Goal: Task Accomplishment & Management: Use online tool/utility

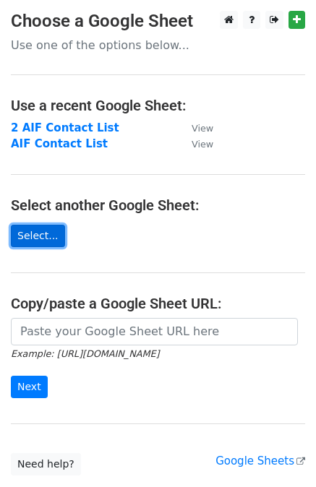
click at [38, 236] on link "Select..." at bounding box center [38, 236] width 54 height 22
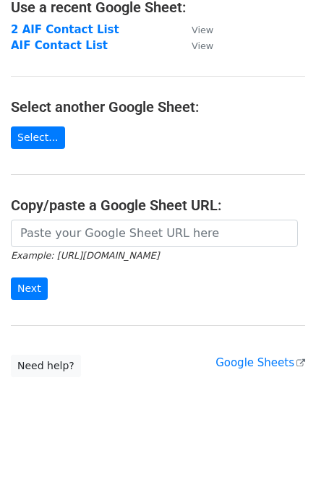
scroll to position [102, 0]
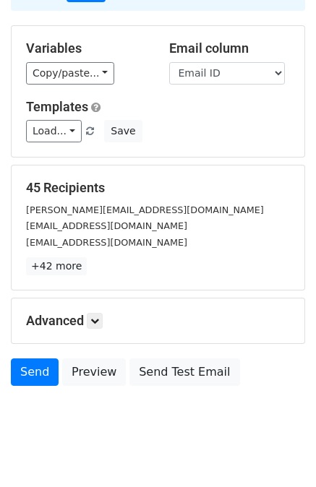
scroll to position [130, 0]
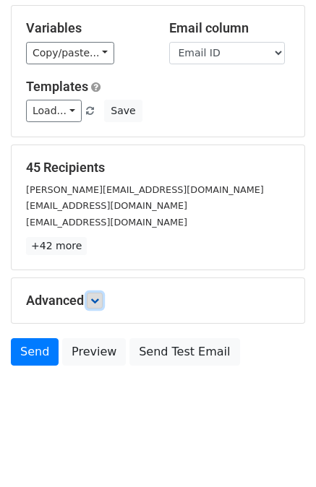
click at [99, 298] on icon at bounding box center [94, 300] width 9 height 9
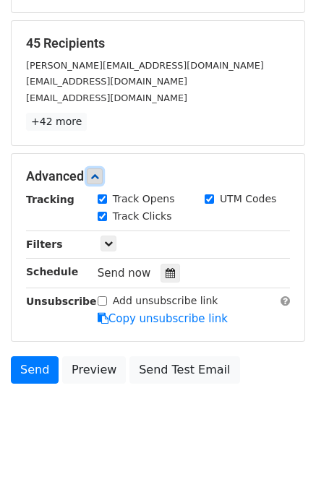
scroll to position [270, 0]
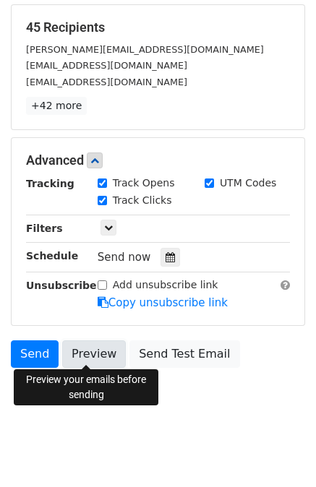
click at [90, 350] on link "Preview" at bounding box center [94, 353] width 64 height 27
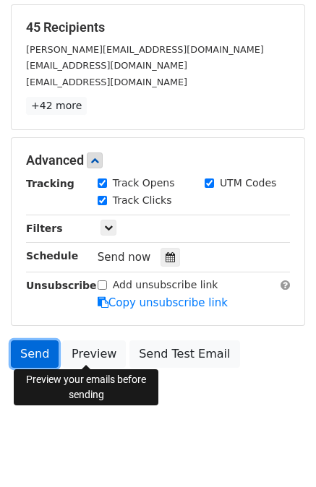
click at [31, 350] on link "Send" at bounding box center [35, 353] width 48 height 27
